Goal: Information Seeking & Learning: Learn about a topic

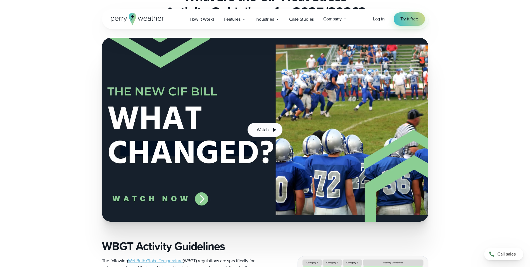
scroll to position [168, 0]
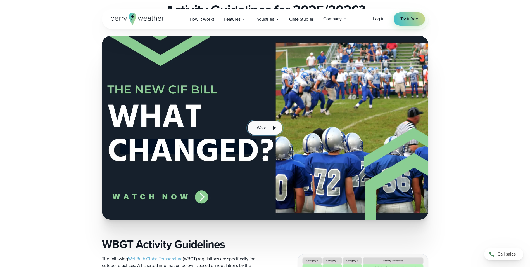
click at [273, 124] on icon at bounding box center [274, 127] width 7 height 7
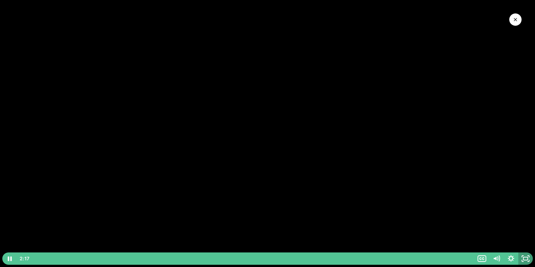
click at [524, 255] on icon "Fullscreen" at bounding box center [525, 258] width 15 height 12
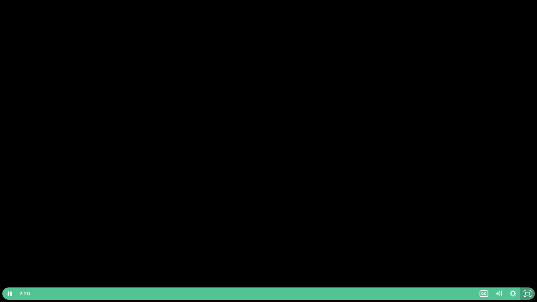
click at [529, 266] on icon "Unfullscreen" at bounding box center [527, 293] width 15 height 12
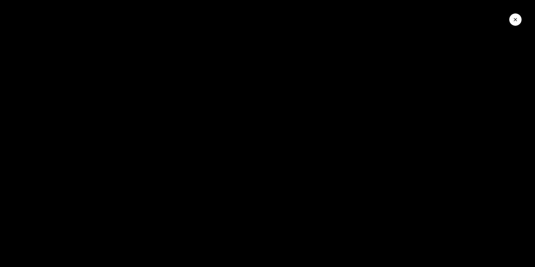
click at [515, 14] on button "Close Video" at bounding box center [515, 19] width 12 height 12
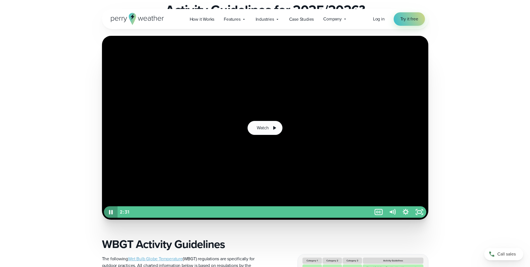
click at [108, 213] on icon "Pause" at bounding box center [111, 211] width 14 height 11
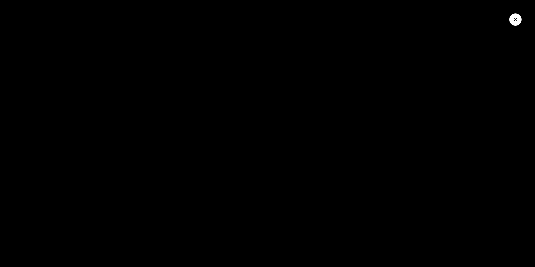
click at [511, 20] on button "Close Video" at bounding box center [515, 19] width 12 height 12
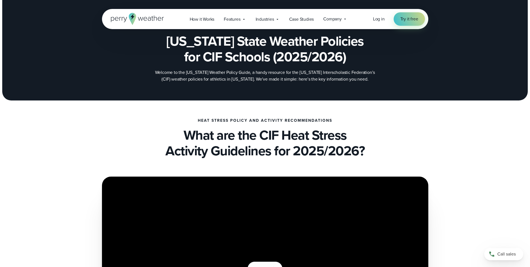
scroll to position [0, 0]
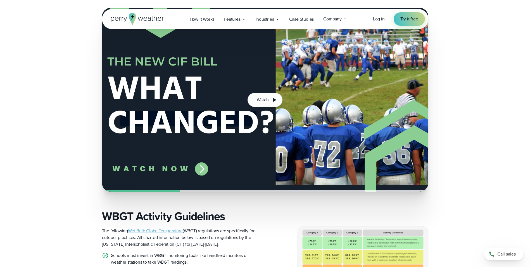
scroll to position [363, 0]
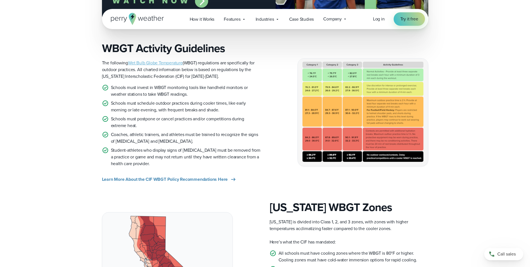
click at [359, 106] on img at bounding box center [363, 111] width 130 height 107
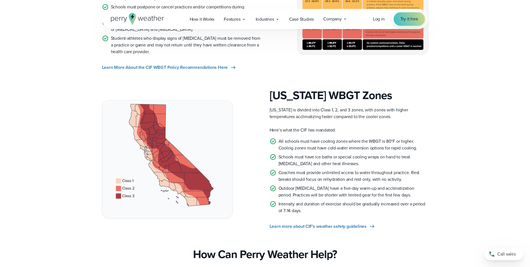
scroll to position [503, 0]
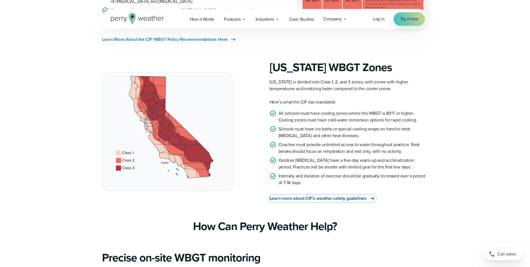
click at [311, 199] on span "Learn more about CIF’s weather safety guidelines" at bounding box center [318, 198] width 97 height 7
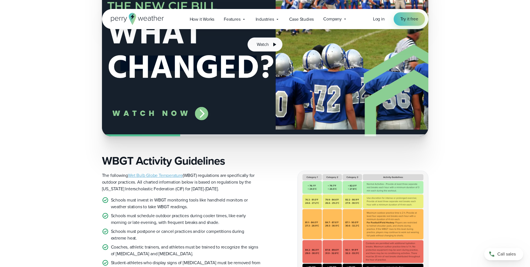
scroll to position [336, 0]
